Goal: Task Accomplishment & Management: Complete application form

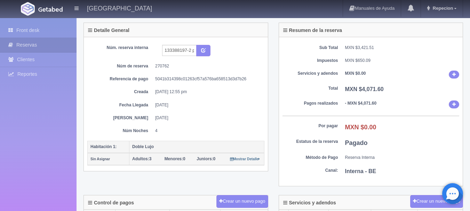
scroll to position [35, 0]
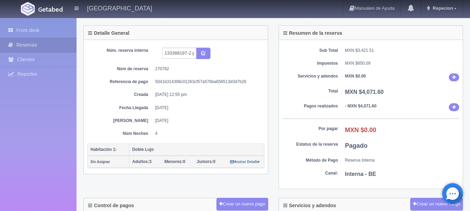
click at [255, 86] on div "Núm. reserva interna 133388197-2 price travel Núm de reserva 270762 Referencia …" at bounding box center [175, 92] width 177 height 89
click at [69, 28] on link "Front desk" at bounding box center [38, 30] width 76 height 14
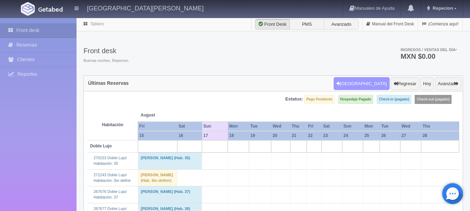
click at [371, 87] on button "Nueva Reserva" at bounding box center [361, 83] width 56 height 13
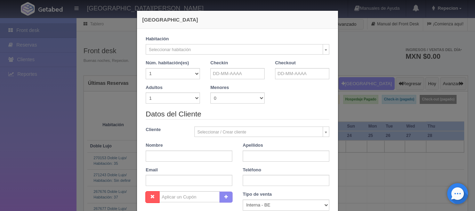
checkbox input "false"
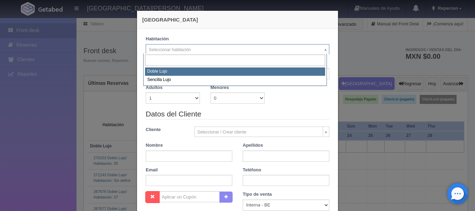
select select "577"
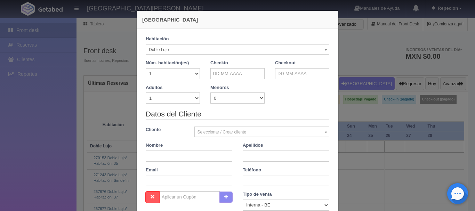
checkbox input "false"
click at [223, 75] on input "text" at bounding box center [237, 73] width 54 height 11
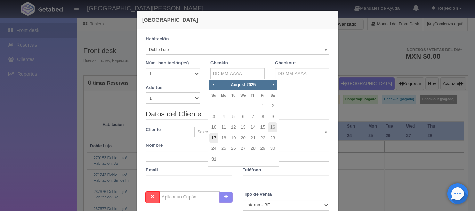
click at [218, 138] on link "17" at bounding box center [213, 138] width 9 height 10
type input "17-08-2025"
checkbox input "false"
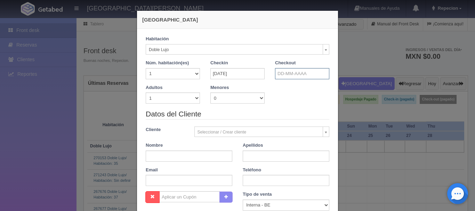
click at [296, 78] on input "text" at bounding box center [302, 73] width 54 height 11
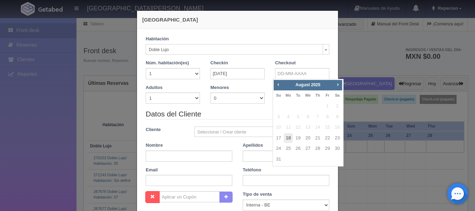
click at [286, 136] on link "18" at bounding box center [288, 138] width 9 height 10
type input "18-08-2025"
checkbox input "false"
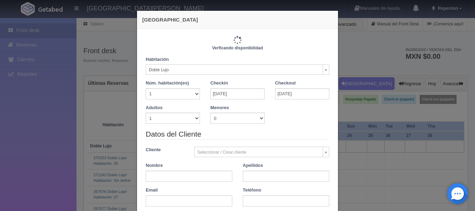
type input "1220.00"
checkbox input "false"
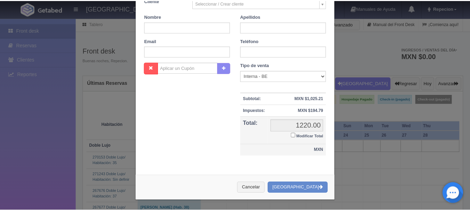
scroll to position [153, 0]
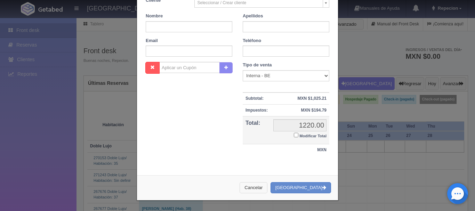
click at [267, 190] on button "Cancelar" at bounding box center [253, 187] width 28 height 11
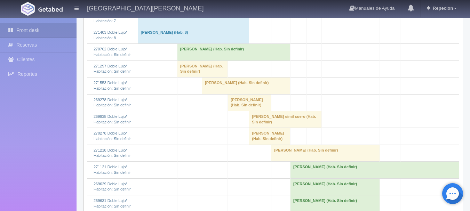
scroll to position [417, 0]
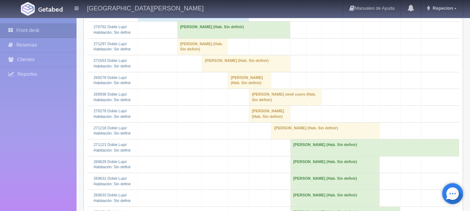
click at [203, 55] on td "GWENDOLYNE ALVAREZ GUERRA (Hab. Sin definir)" at bounding box center [202, 46] width 51 height 17
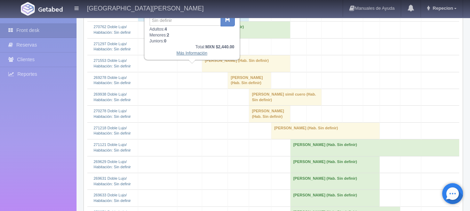
click at [180, 56] on link "Más Información" at bounding box center [191, 53] width 31 height 5
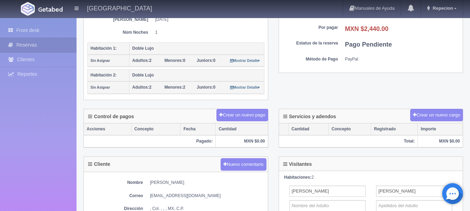
scroll to position [209, 0]
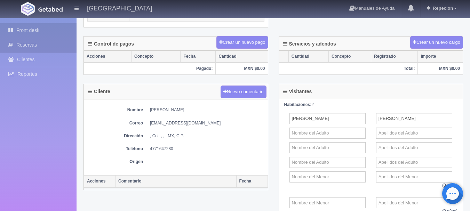
click at [67, 31] on link "Front desk" at bounding box center [38, 30] width 76 height 14
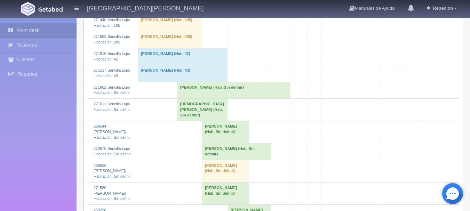
scroll to position [869, 0]
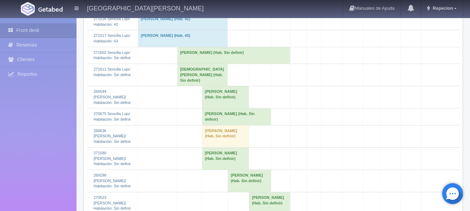
click at [207, 64] on td "[PERSON_NAME] (Hab. Sin definir)" at bounding box center [233, 55] width 113 height 17
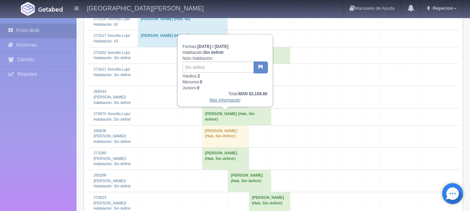
click at [214, 101] on link "Más Información" at bounding box center [224, 100] width 31 height 5
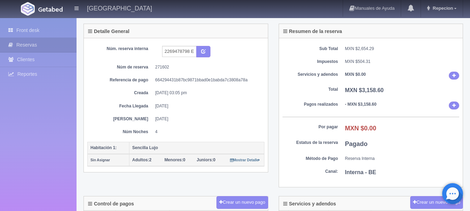
scroll to position [35, 0]
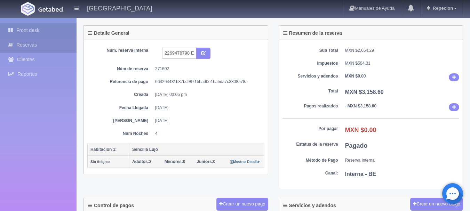
click at [66, 33] on link "Front desk" at bounding box center [38, 30] width 76 height 14
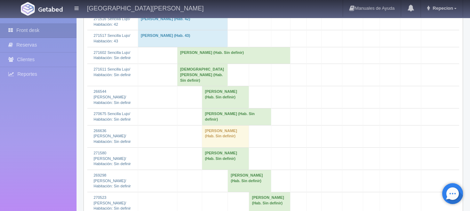
scroll to position [904, 0]
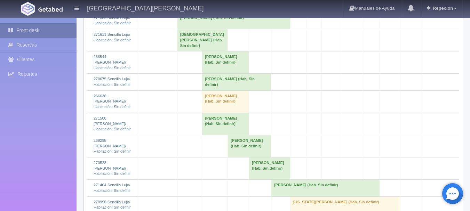
click at [41, 29] on link "Front desk" at bounding box center [38, 30] width 76 height 14
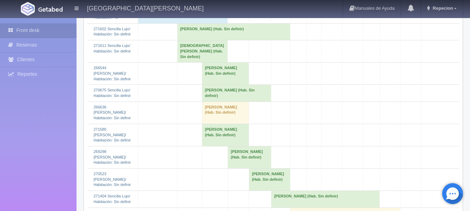
scroll to position [890, 0]
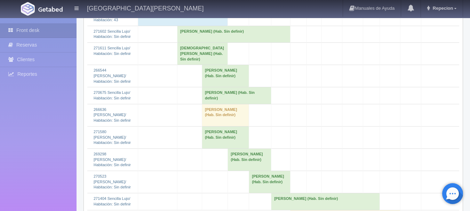
click at [208, 42] on td "[PERSON_NAME] (Hab. Sin definir)" at bounding box center [233, 34] width 113 height 17
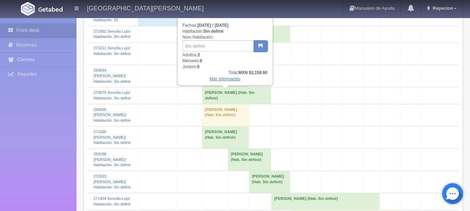
click at [217, 80] on link "Más Información" at bounding box center [224, 78] width 31 height 5
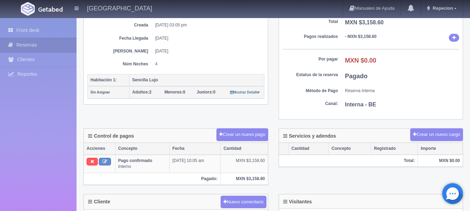
scroll to position [70, 0]
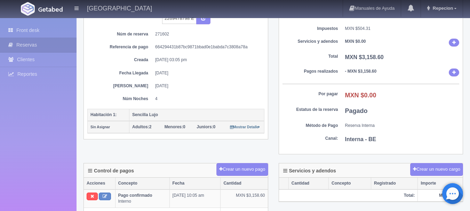
click at [209, 83] on dd "[DATE]" at bounding box center [207, 86] width 104 height 6
